Goal: Use online tool/utility: Utilize a website feature to perform a specific function

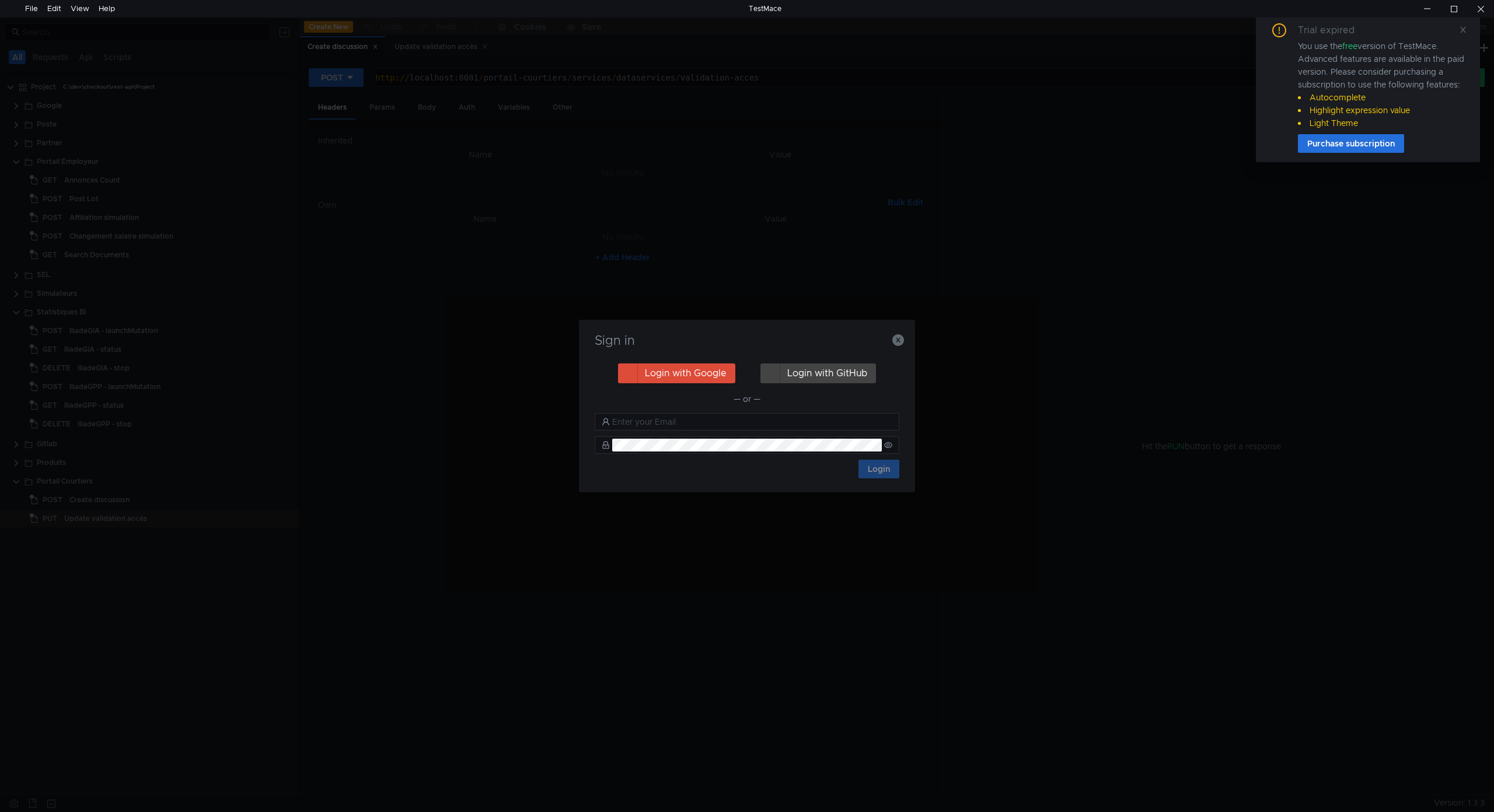
click at [891, 343] on h3 "Sign in" at bounding box center [747, 341] width 308 height 14
click at [893, 342] on icon "button" at bounding box center [898, 340] width 12 height 12
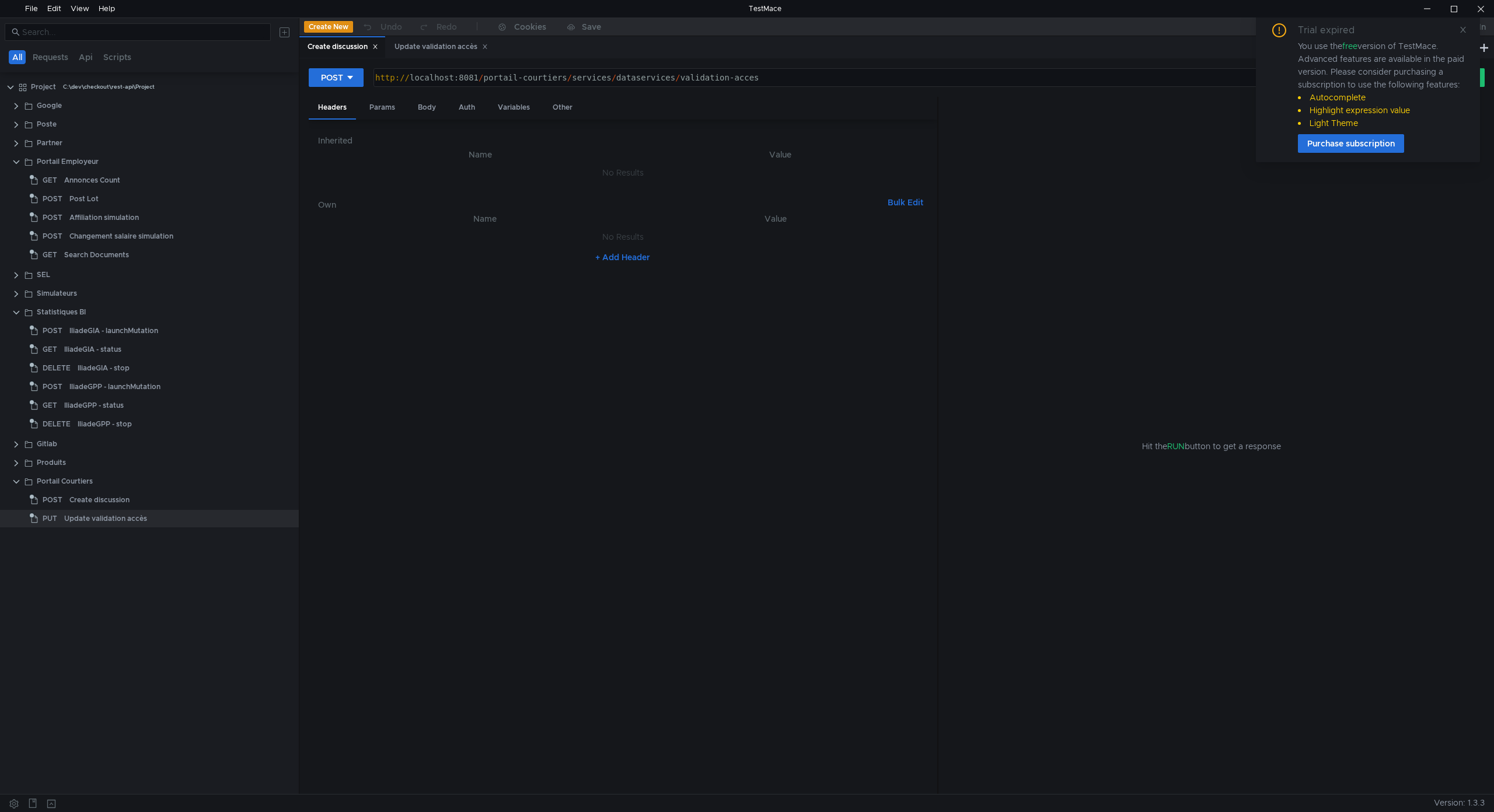
type textarea "[URL]"
drag, startPoint x: 764, startPoint y: 77, endPoint x: 613, endPoint y: 81, distance: 151.1
click at [613, 81] on div "http:// localhost:8081 / portail-courtiers / services / dataservices / validati…" at bounding box center [887, 87] width 1029 height 28
click at [384, 105] on div "Params" at bounding box center [383, 107] width 44 height 21
click at [421, 104] on div "Body" at bounding box center [427, 107] width 37 height 21
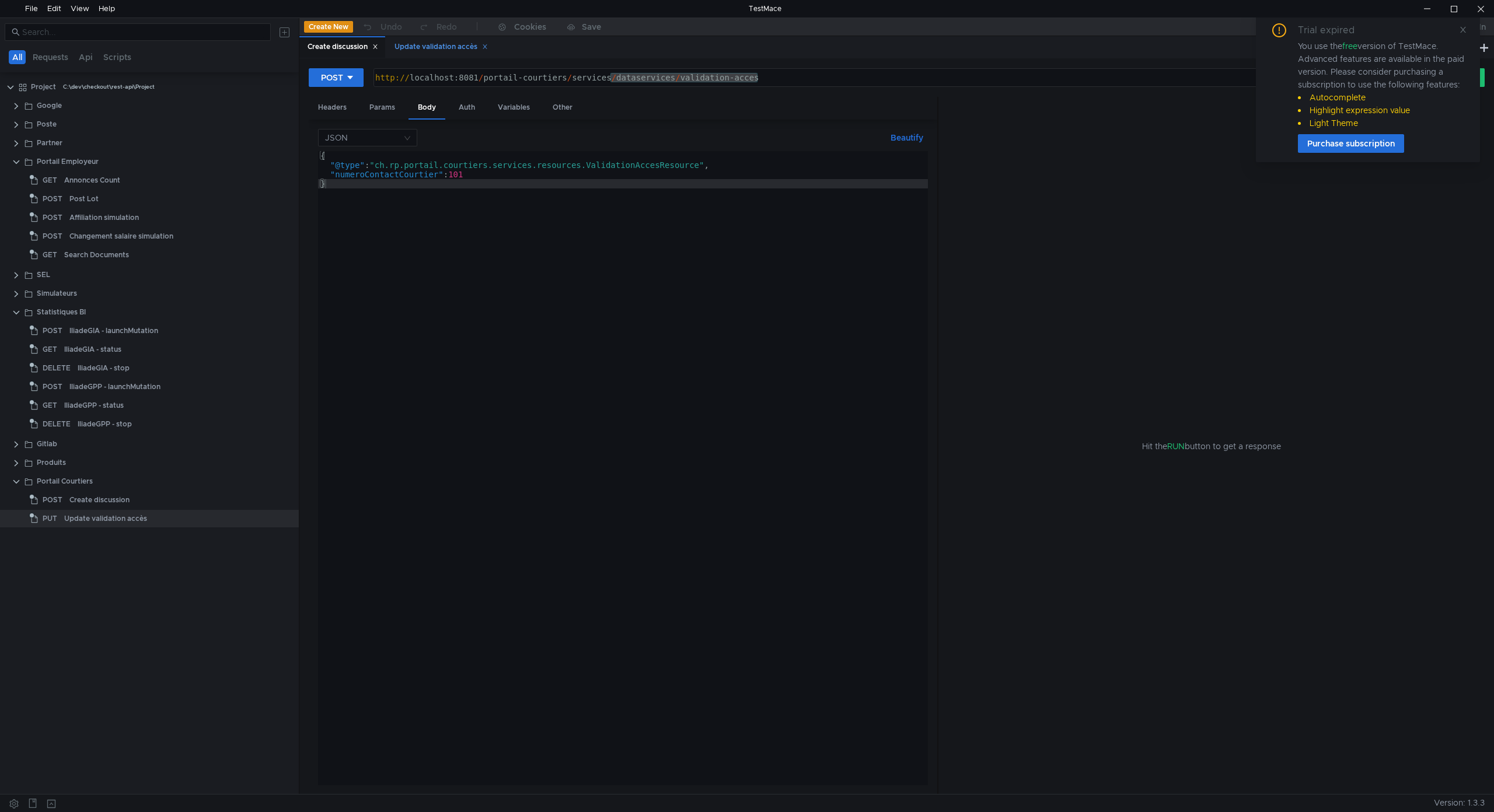
click at [453, 43] on div "Update validation accès" at bounding box center [440, 47] width 93 height 12
click at [340, 48] on div "Create discussion" at bounding box center [343, 47] width 71 height 12
type textarea "}"
click at [341, 205] on div "{ "@type" : "ch.rp.portail.courtiers.services.resources.ValidationAccesResource…" at bounding box center [623, 477] width 610 height 653
click at [441, 47] on div "Update validation accès" at bounding box center [440, 47] width 93 height 12
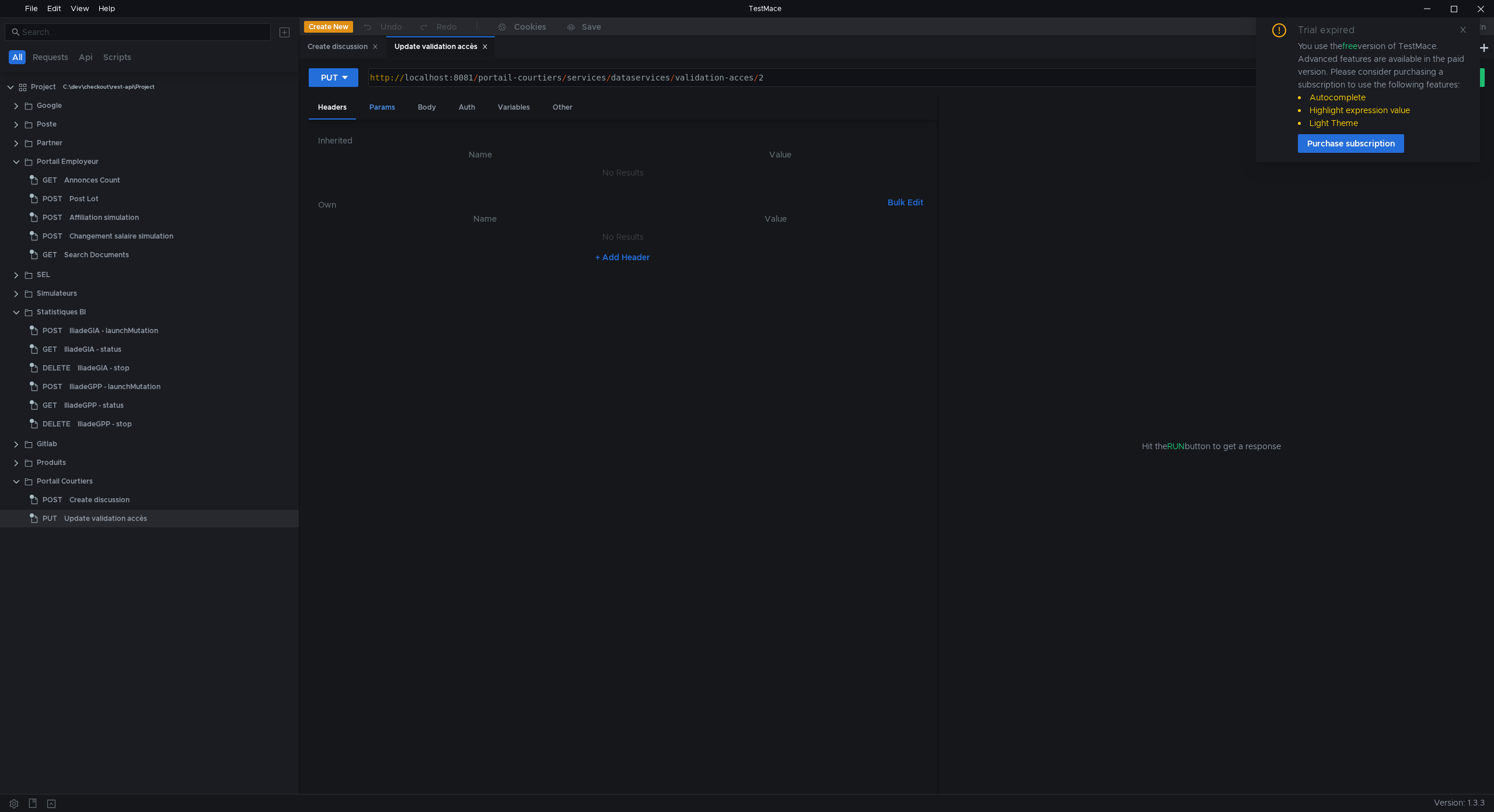
click at [381, 111] on div "Params" at bounding box center [383, 107] width 44 height 21
click at [422, 107] on div "Body" at bounding box center [427, 107] width 37 height 21
click at [1459, 30] on icon at bounding box center [1463, 29] width 8 height 8
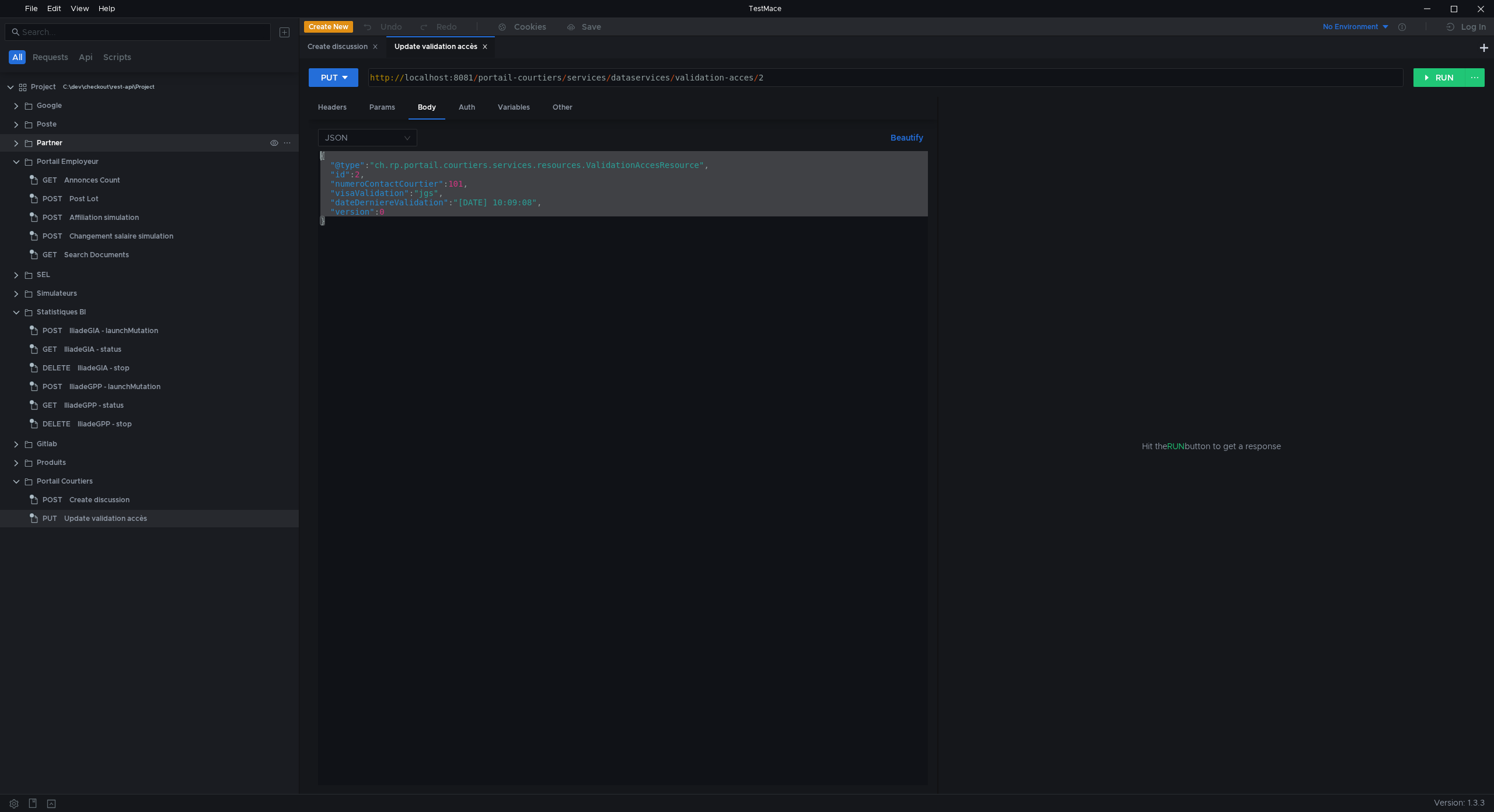
drag, startPoint x: 330, startPoint y: 221, endPoint x: 259, endPoint y: 151, distance: 99.7
click at [259, 151] on as-split "All Requests Api Scripts Project C:\dev\checkout\rest-api\Project Google Poste …" at bounding box center [747, 406] width 1494 height 777
type textarea "{ "@type": "ch.rp.portail.courtiers.services.resources.ValidationAccesResource","
click at [1481, 14] on div at bounding box center [1481, 9] width 27 height 18
